Goal: Find specific page/section: Find specific page/section

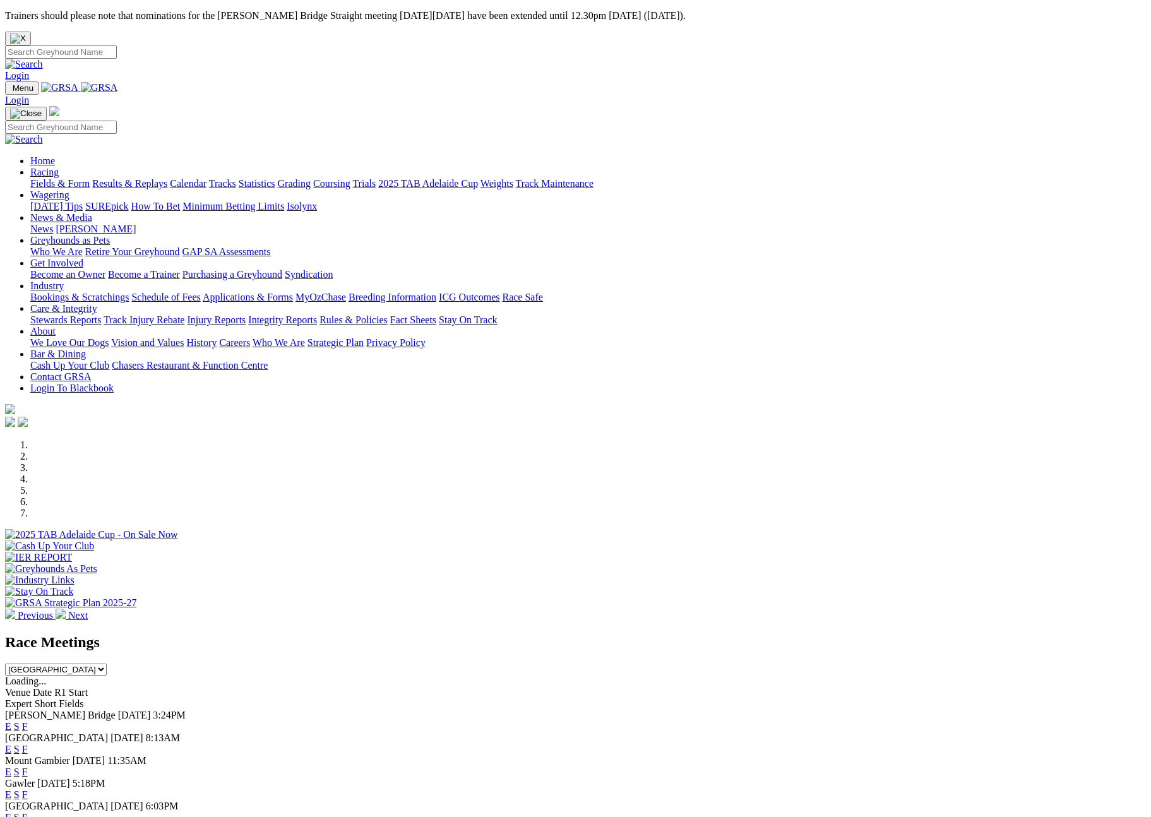
scroll to position [228, 0]
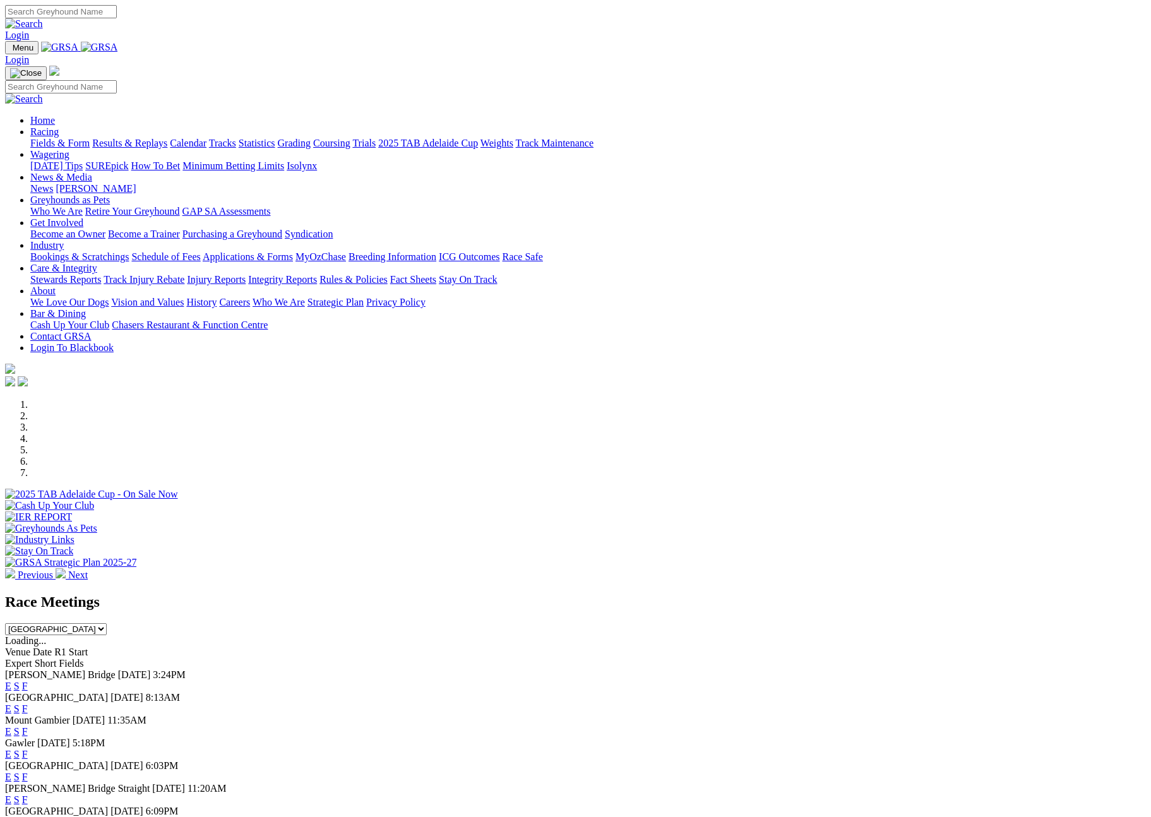
scroll to position [209, 0]
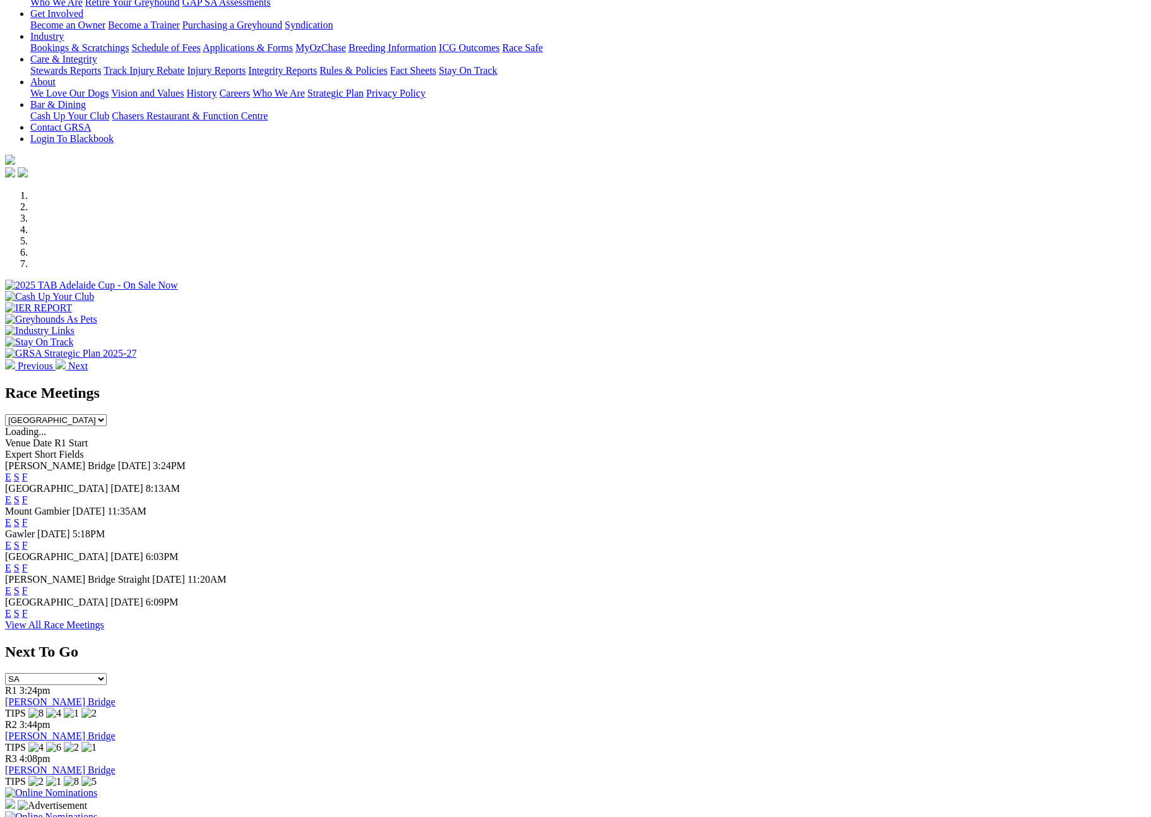
click at [28, 619] on link "F" at bounding box center [25, 613] width 6 height 11
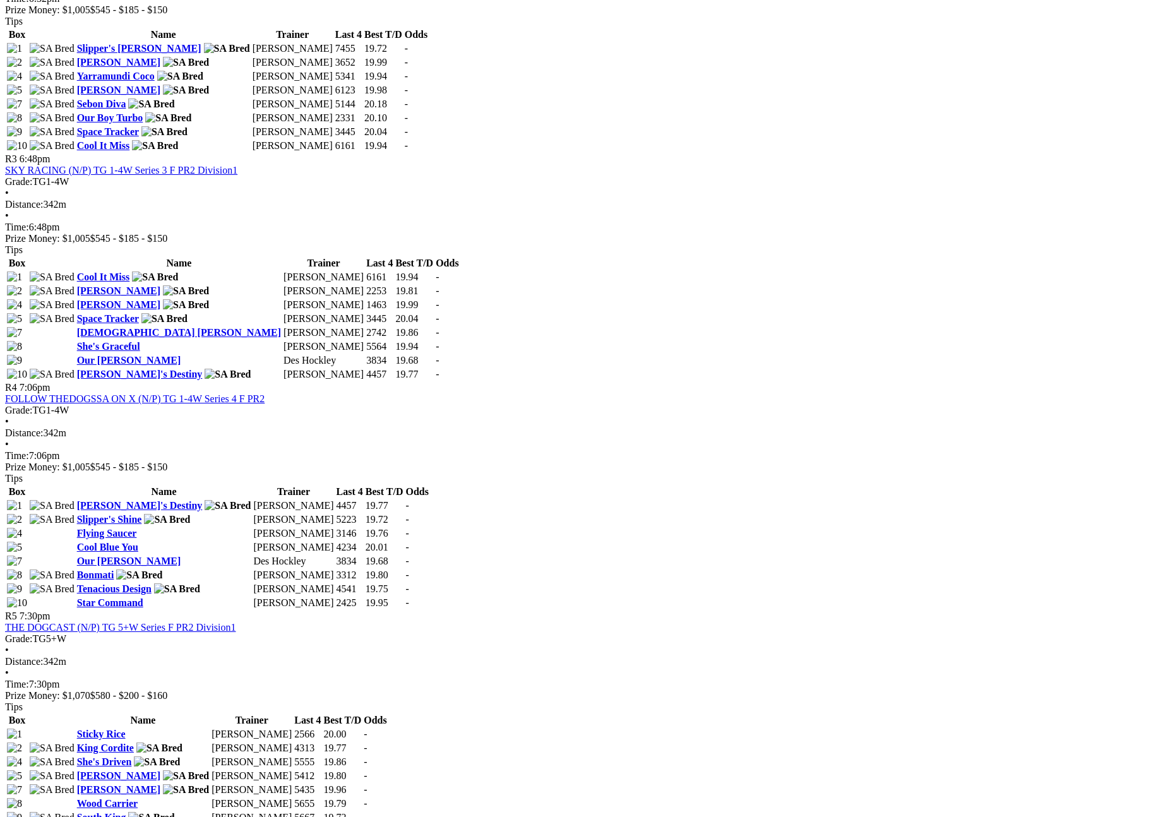
scroll to position [980, 0]
